Goal: Understand process/instructions: Learn how to perform a task or action

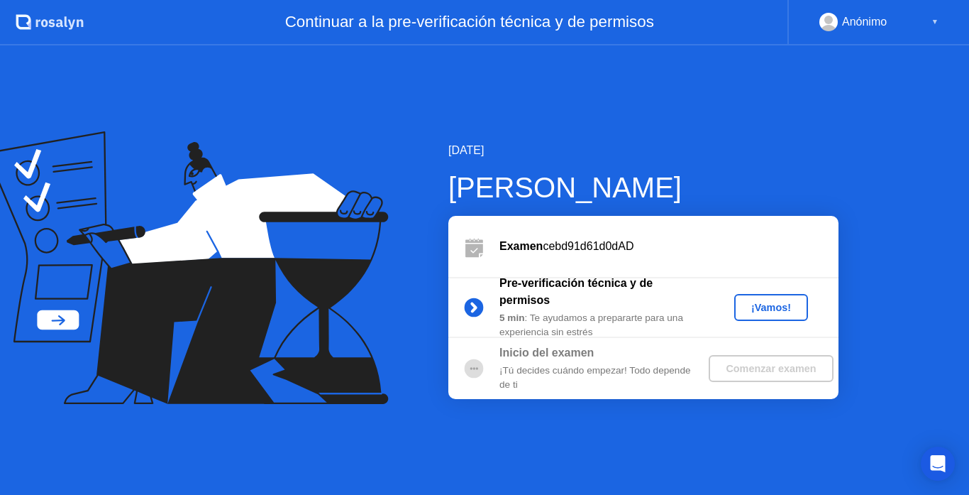
click at [751, 307] on div "¡Vamos!" at bounding box center [771, 307] width 62 height 11
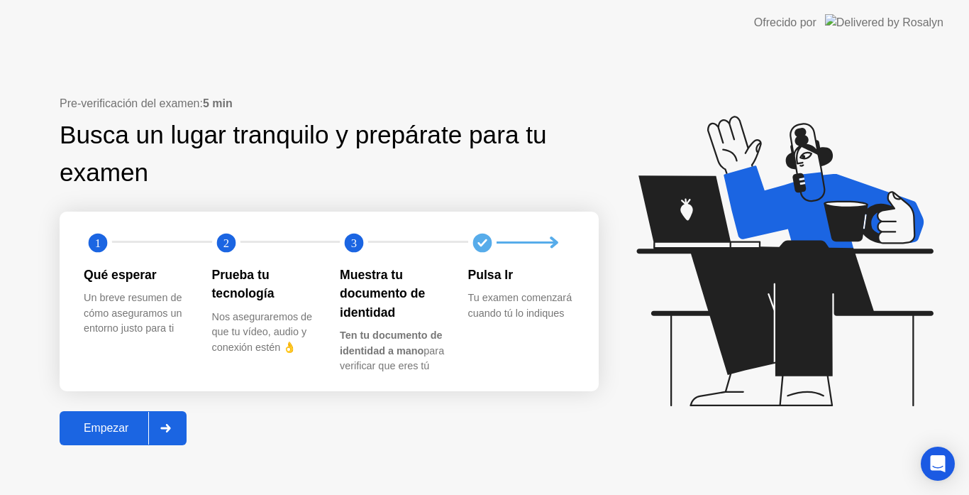
click at [172, 436] on div at bounding box center [165, 428] width 34 height 33
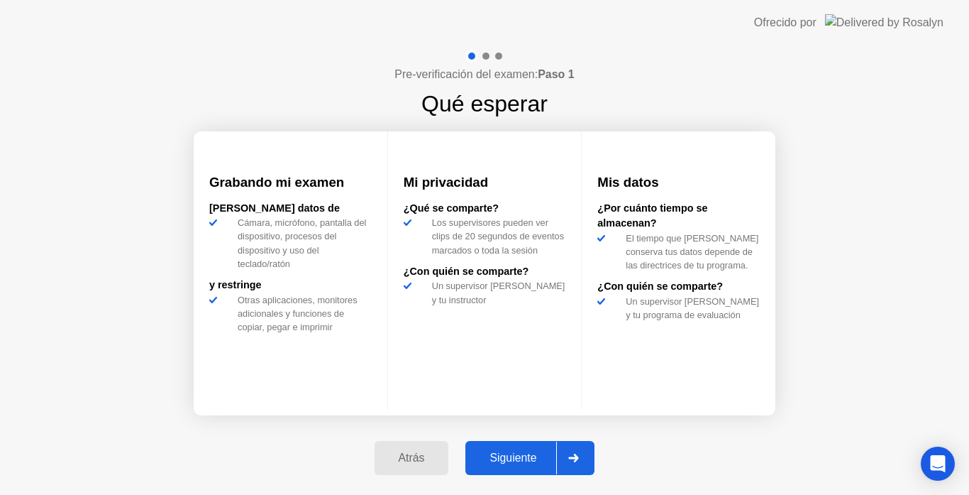
click at [508, 453] on div "Siguiente" at bounding box center [513, 457] width 87 height 13
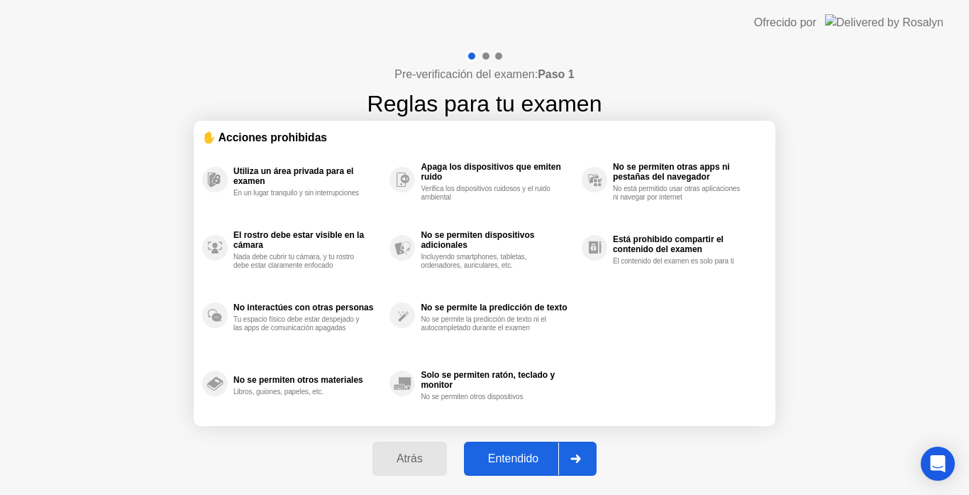
click at [526, 436] on div "Atrás Entendido" at bounding box center [484, 458] width 241 height 65
click at [529, 464] on div "Entendido" at bounding box center [513, 458] width 90 height 13
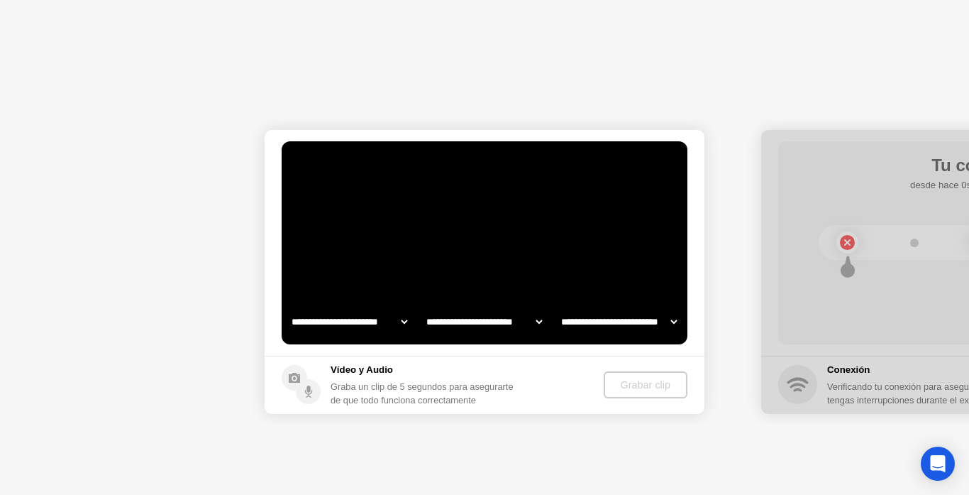
select select "**********"
select select "*******"
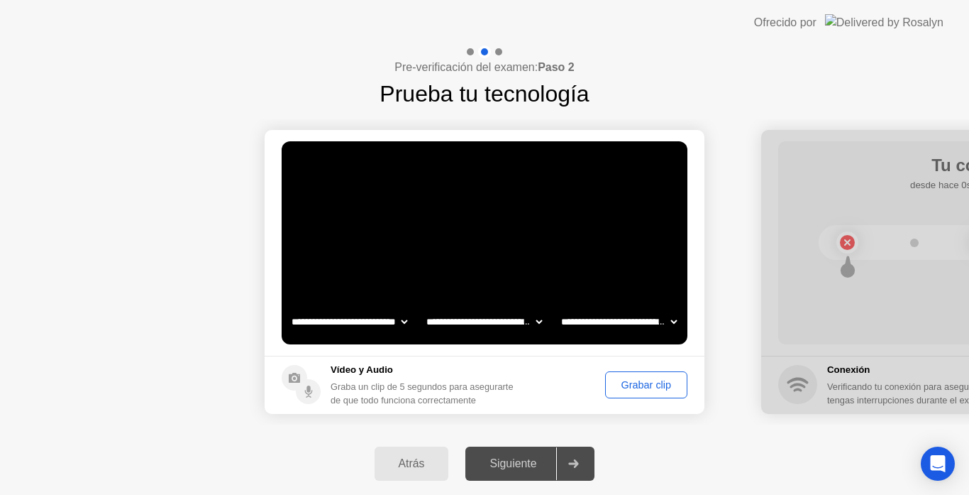
click at [529, 464] on div "Siguiente" at bounding box center [513, 463] width 87 height 13
click at [619, 388] on div "Grabar clip" at bounding box center [646, 384] width 72 height 11
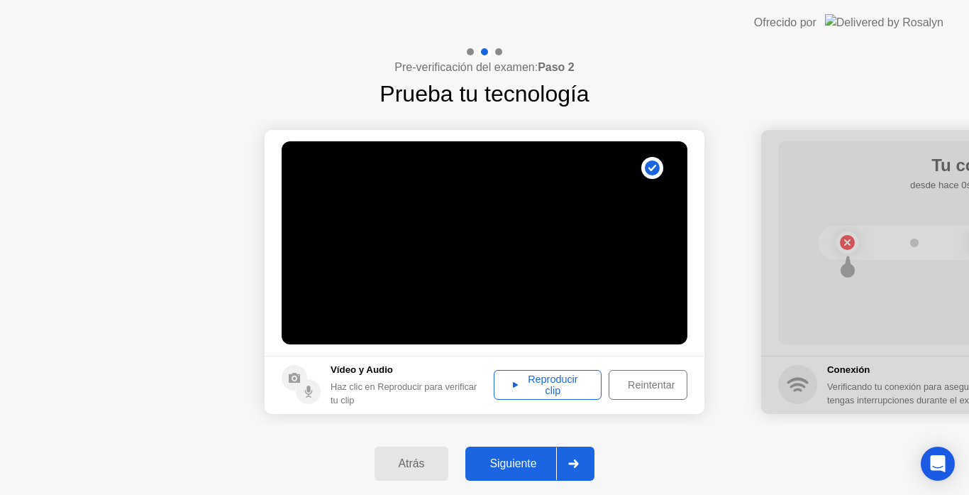
click at [519, 476] on button "Siguiente" at bounding box center [529, 463] width 129 height 34
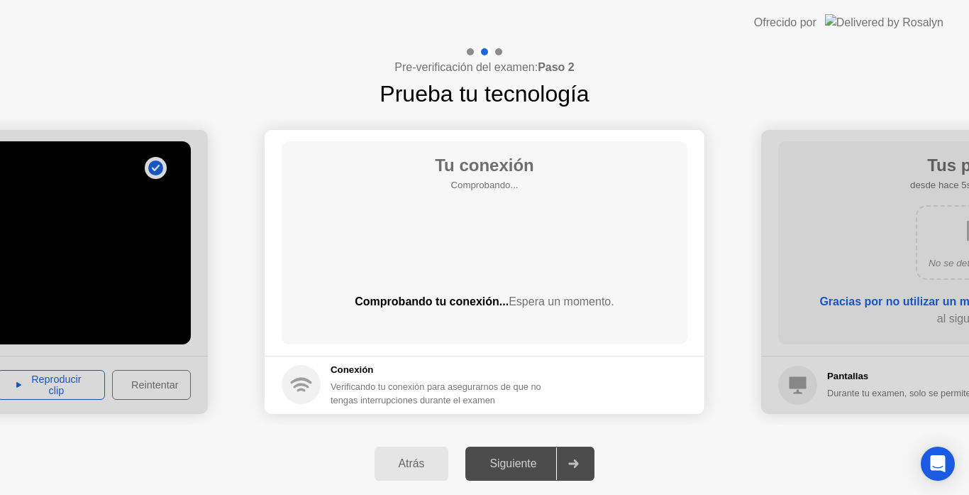
drag, startPoint x: 856, startPoint y: 278, endPoint x: 646, endPoint y: 301, distance: 211.2
click at [529, 385] on div "Verificando tu conexión para asegurarnos de que no tengas interrupciones durant…" at bounding box center [451, 393] width 240 height 27
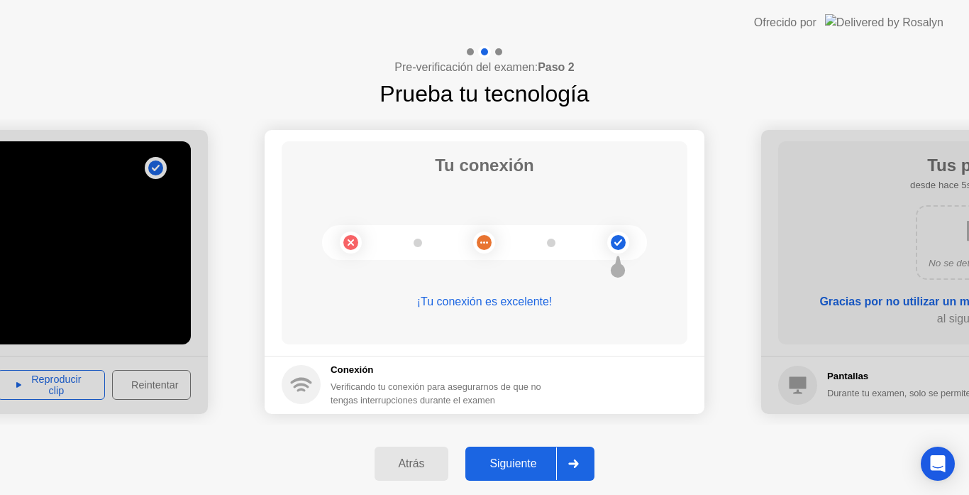
click at [521, 475] on button "Siguiente" at bounding box center [529, 463] width 129 height 34
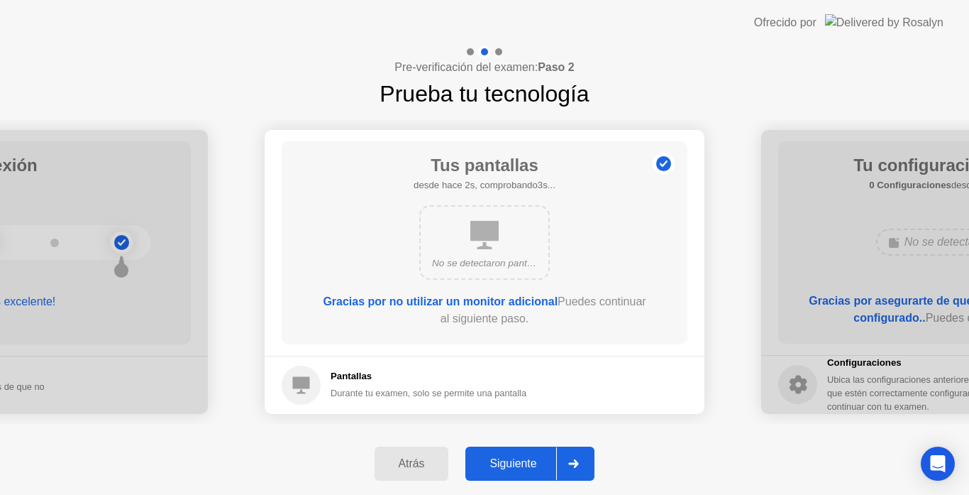
click at [521, 475] on button "Siguiente" at bounding box center [529, 463] width 129 height 34
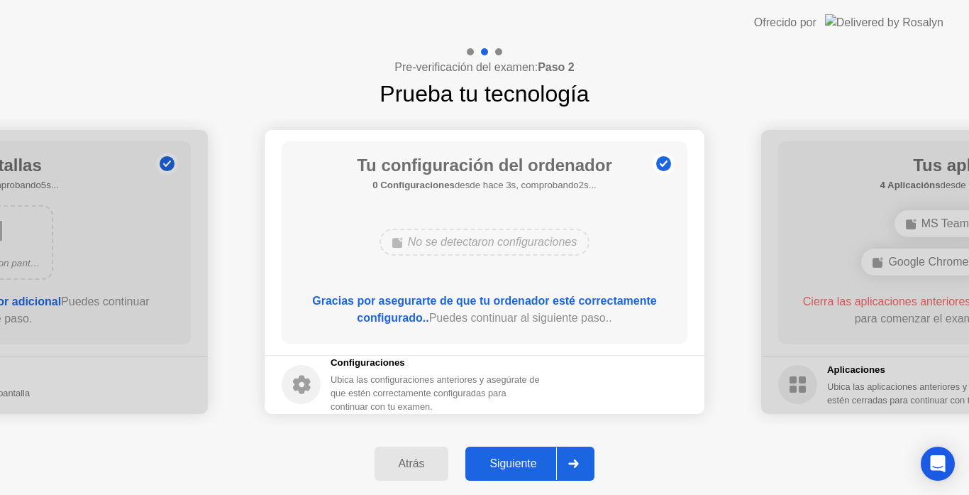
click at [521, 475] on button "Siguiente" at bounding box center [529, 463] width 129 height 34
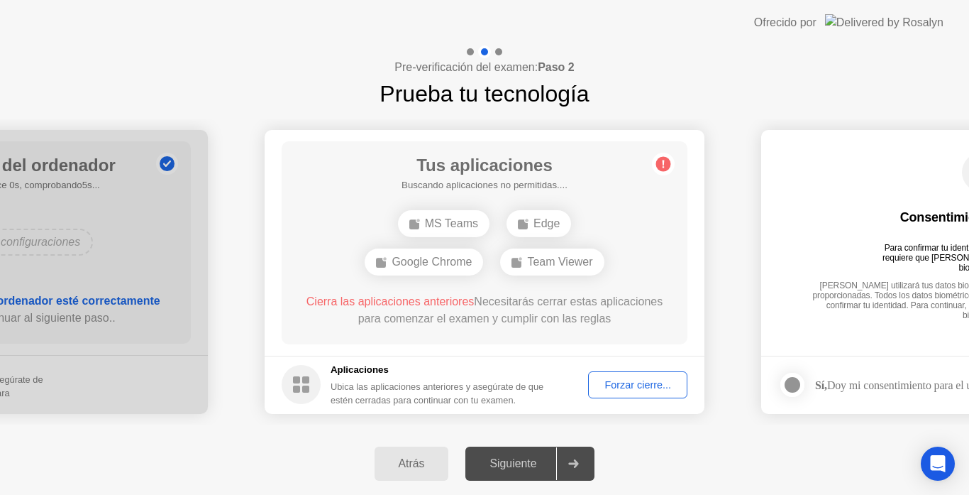
click at [452, 226] on div "MS Teams" at bounding box center [444, 223] width 92 height 27
click at [653, 379] on div "Forzar cierre..." at bounding box center [637, 384] width 89 height 11
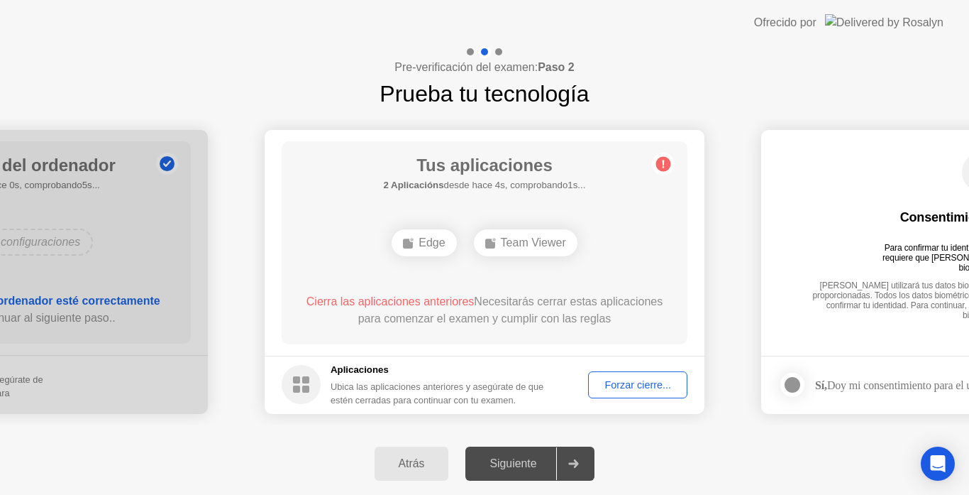
click at [609, 389] on div "Forzar cierre..." at bounding box center [637, 384] width 89 height 11
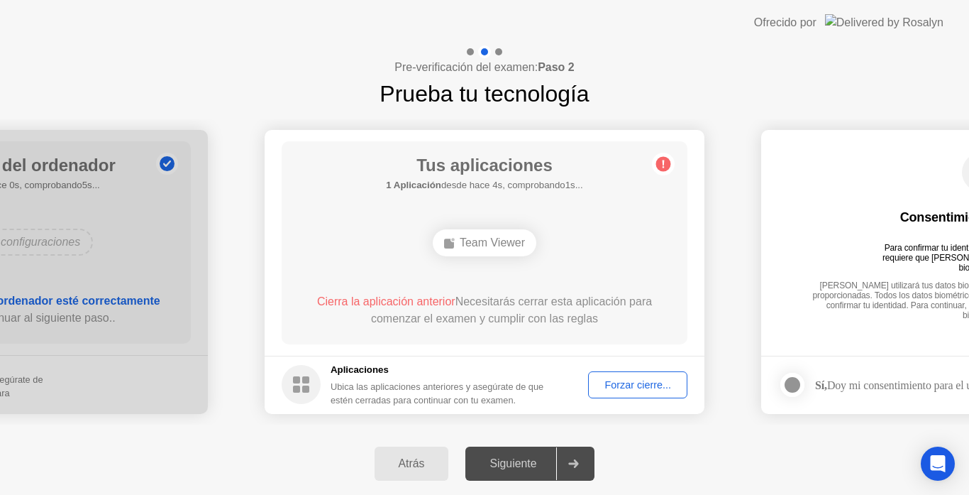
click at [637, 388] on div "Forzar cierre..." at bounding box center [637, 384] width 89 height 11
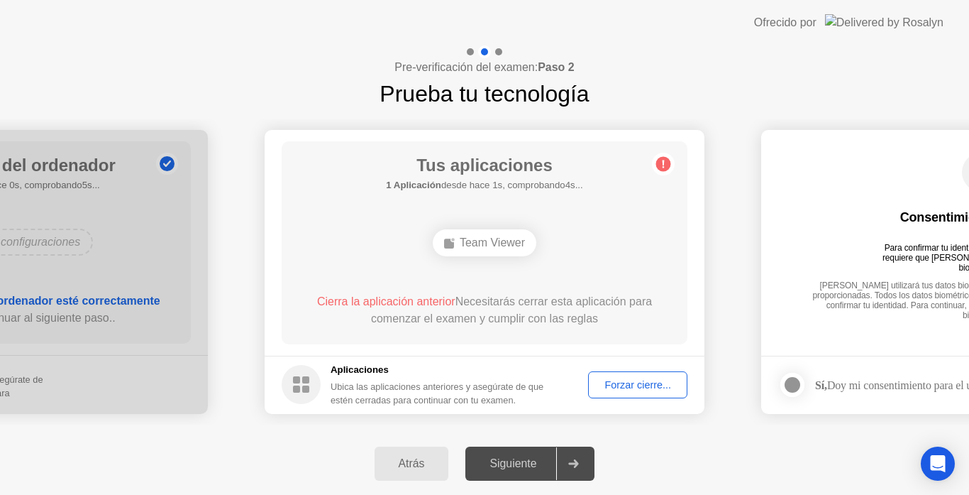
click at [662, 395] on button "Forzar cierre..." at bounding box center [637, 384] width 99 height 27
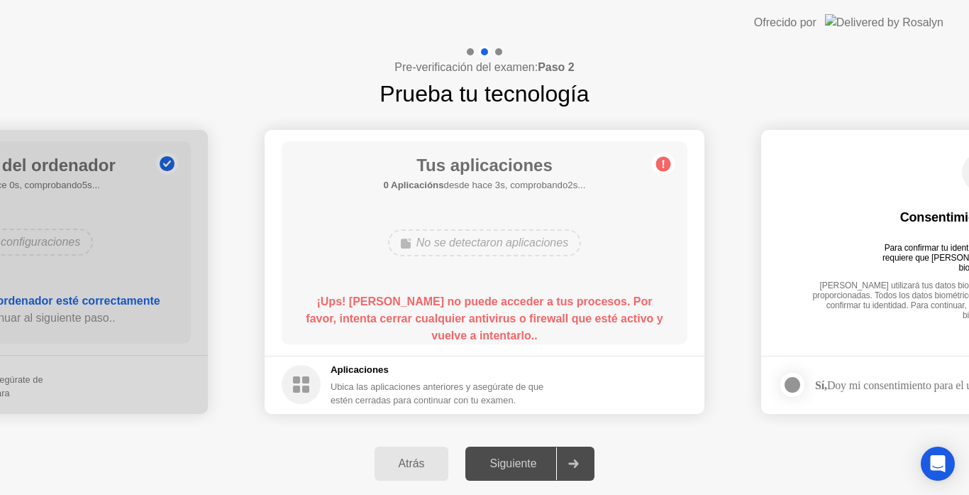
click at [538, 306] on b "¡Ups! [PERSON_NAME] no puede acceder a tus procesos. Por favor, intenta cerrar …" at bounding box center [484, 318] width 357 height 46
click at [405, 463] on div "Atrás" at bounding box center [412, 463] width 66 height 13
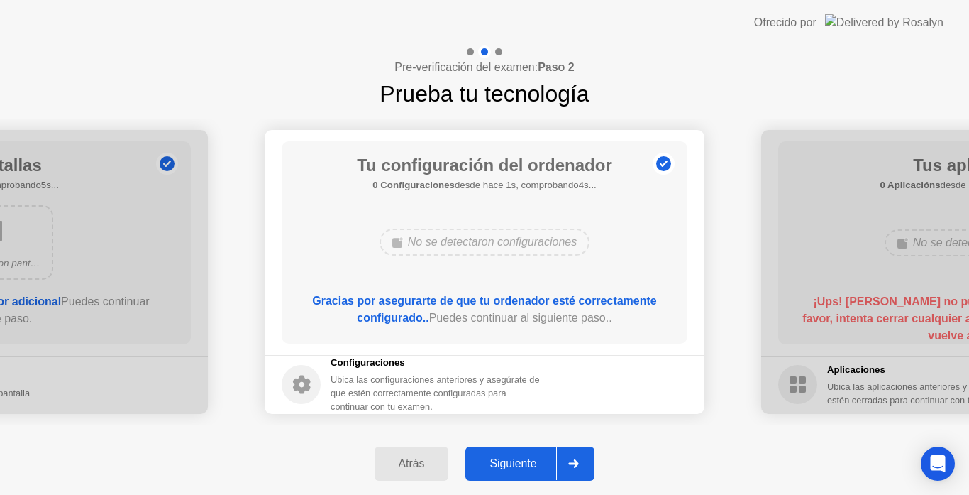
click at [518, 458] on div "Siguiente" at bounding box center [513, 463] width 87 height 13
